Goal: Find specific page/section: Find specific page/section

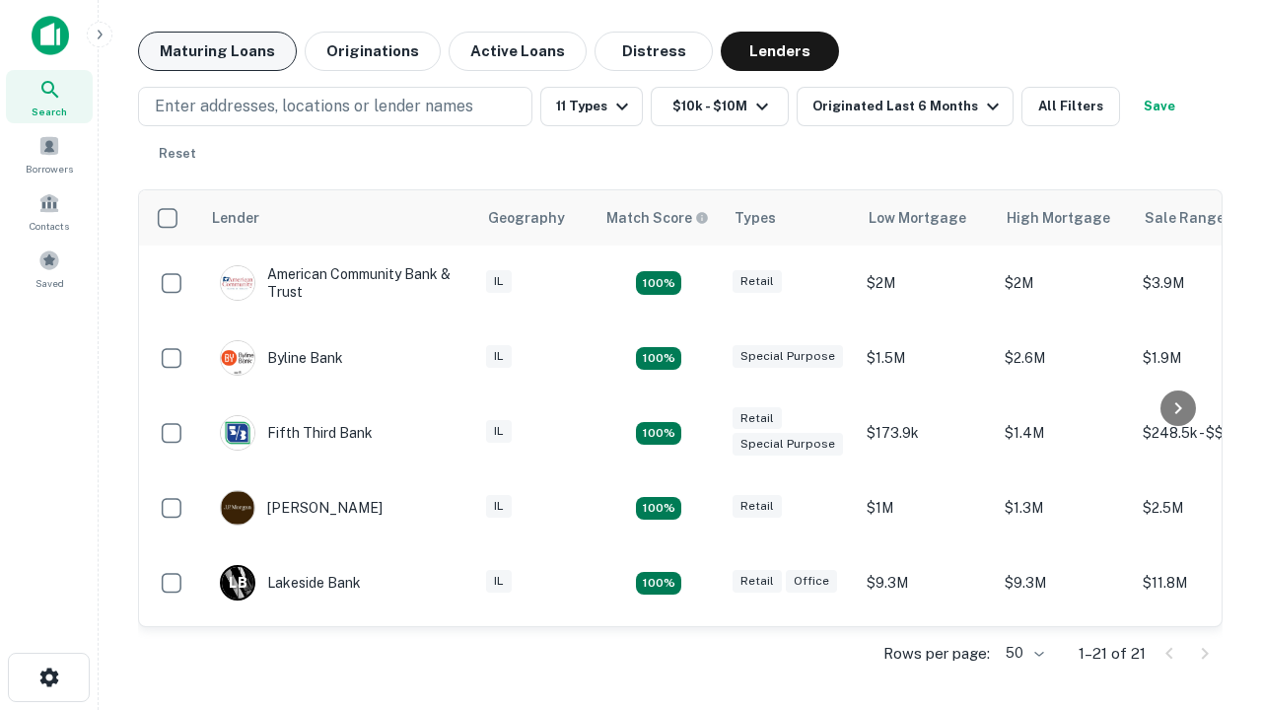
click at [217, 51] on button "Maturing Loans" at bounding box center [217, 51] width 159 height 39
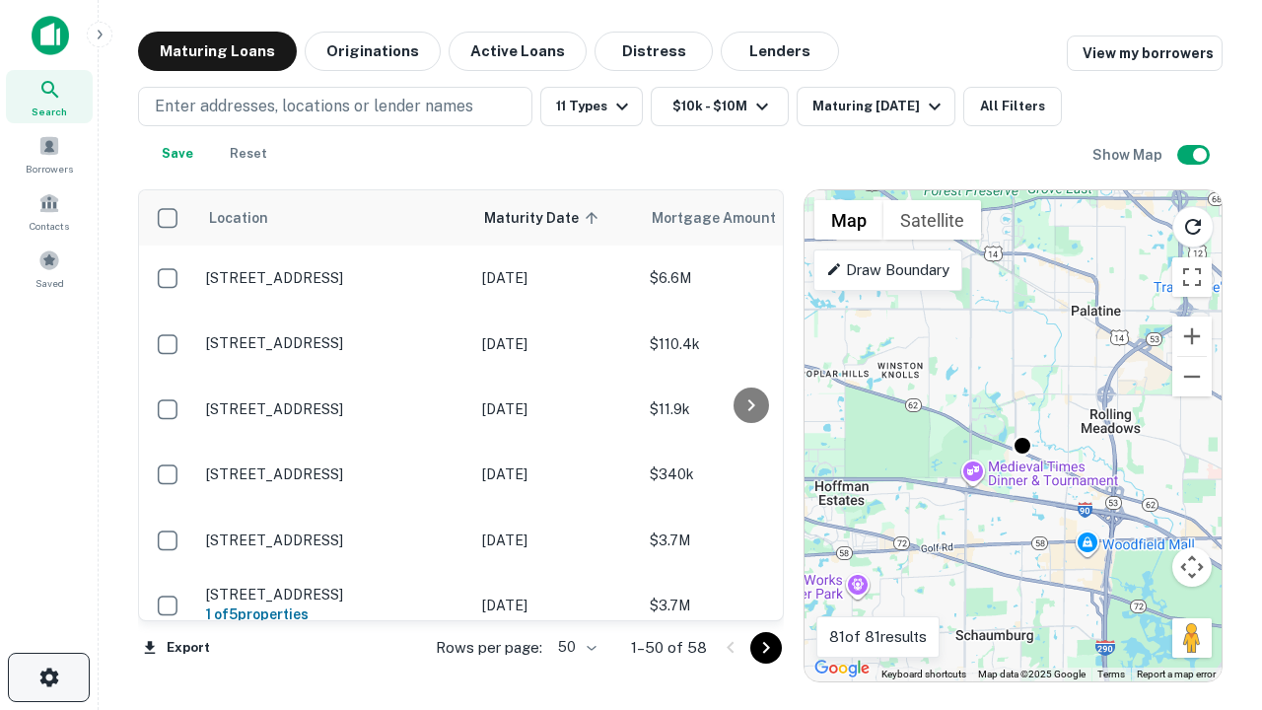
click at [48, 677] on icon "button" at bounding box center [49, 677] width 24 height 24
